Goal: Task Accomplishment & Management: Manage account settings

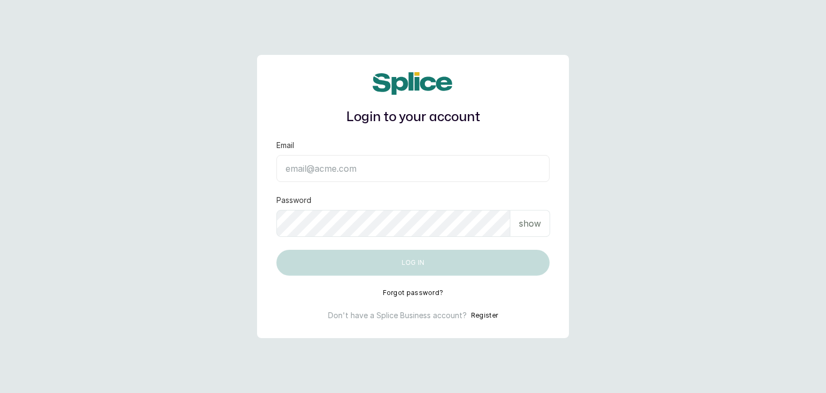
click at [355, 166] on input "Email" at bounding box center [413, 168] width 273 height 27
type input "[EMAIL_ADDRESS][DOMAIN_NAME]"
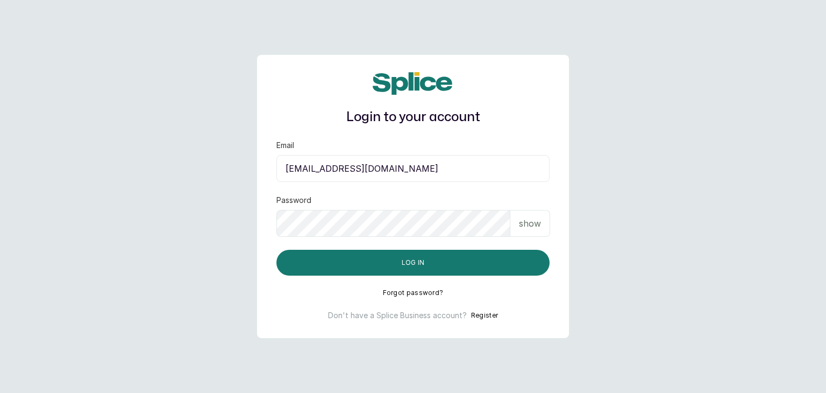
click at [529, 225] on p "show" at bounding box center [530, 223] width 22 height 13
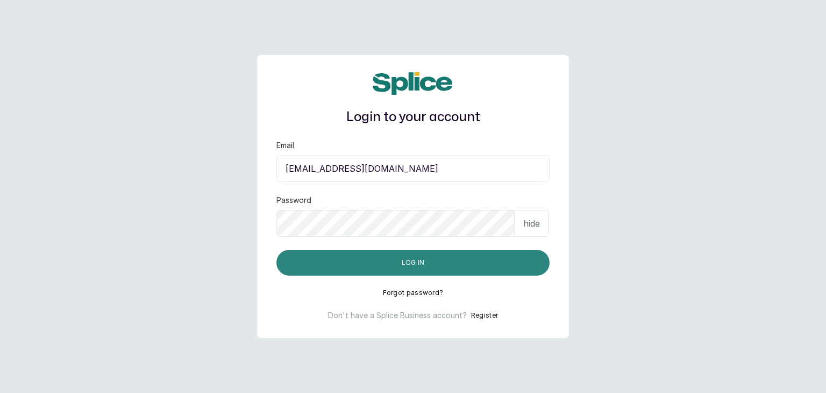
click at [406, 261] on button "Log in" at bounding box center [413, 263] width 273 height 26
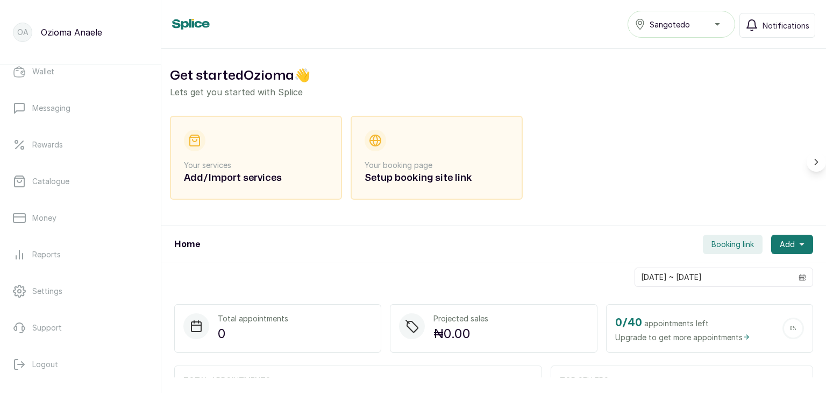
scroll to position [204, 0]
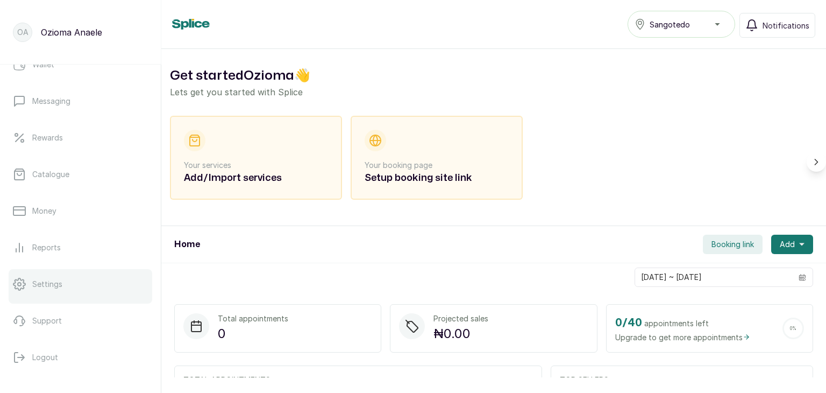
click at [46, 280] on p "Settings" at bounding box center [47, 284] width 30 height 11
